Goal: Find specific page/section: Find specific page/section

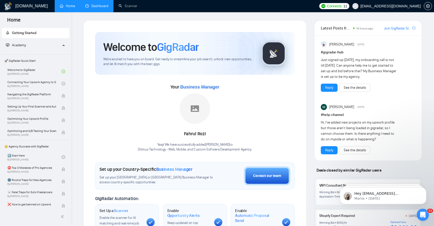
click at [100, 4] on link "Dashboard" at bounding box center [96, 6] width 23 height 4
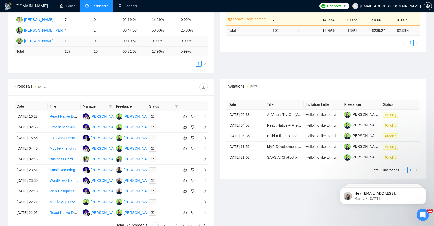
scroll to position [129, 0]
click at [207, 118] on icon "right" at bounding box center [206, 116] width 4 height 4
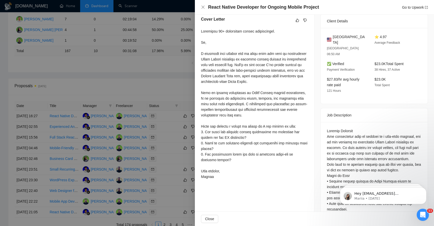
scroll to position [137, 0]
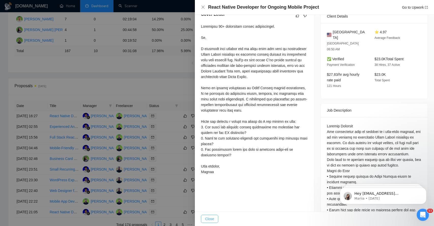
click at [207, 222] on button "Close" at bounding box center [209, 219] width 17 height 8
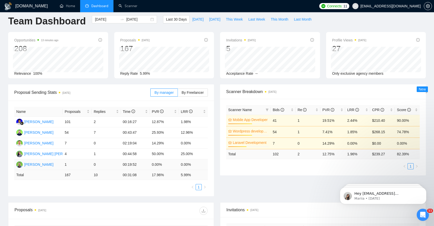
scroll to position [0, 0]
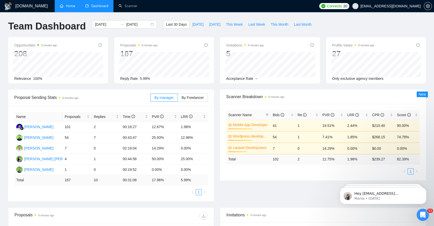
click at [71, 6] on link "Home" at bounding box center [67, 6] width 15 height 4
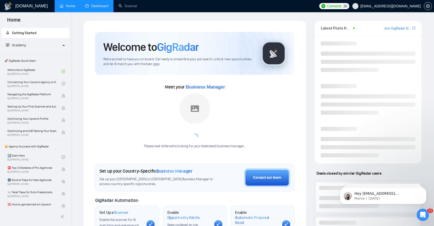
click at [91, 6] on link "Dashboard" at bounding box center [96, 6] width 23 height 4
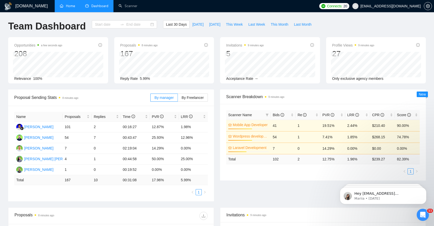
type input "[DATE]"
click at [67, 8] on link "Home" at bounding box center [67, 6] width 15 height 4
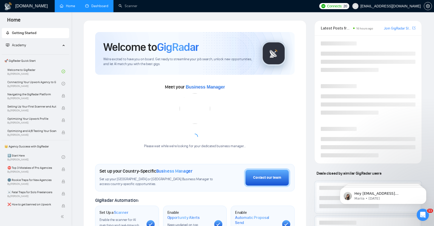
click at [92, 6] on link "Dashboard" at bounding box center [96, 6] width 23 height 4
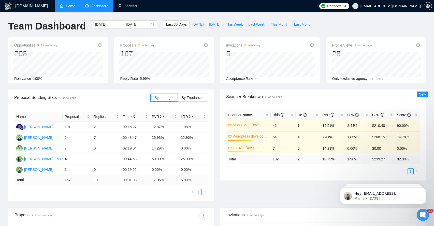
click at [70, 7] on link "Home" at bounding box center [67, 6] width 15 height 4
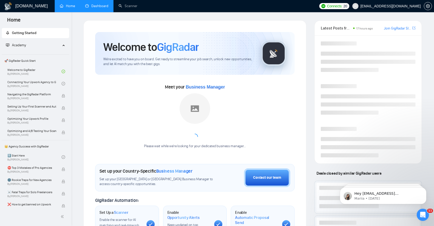
click at [93, 8] on link "Dashboard" at bounding box center [96, 6] width 23 height 4
